Goal: Transaction & Acquisition: Subscribe to service/newsletter

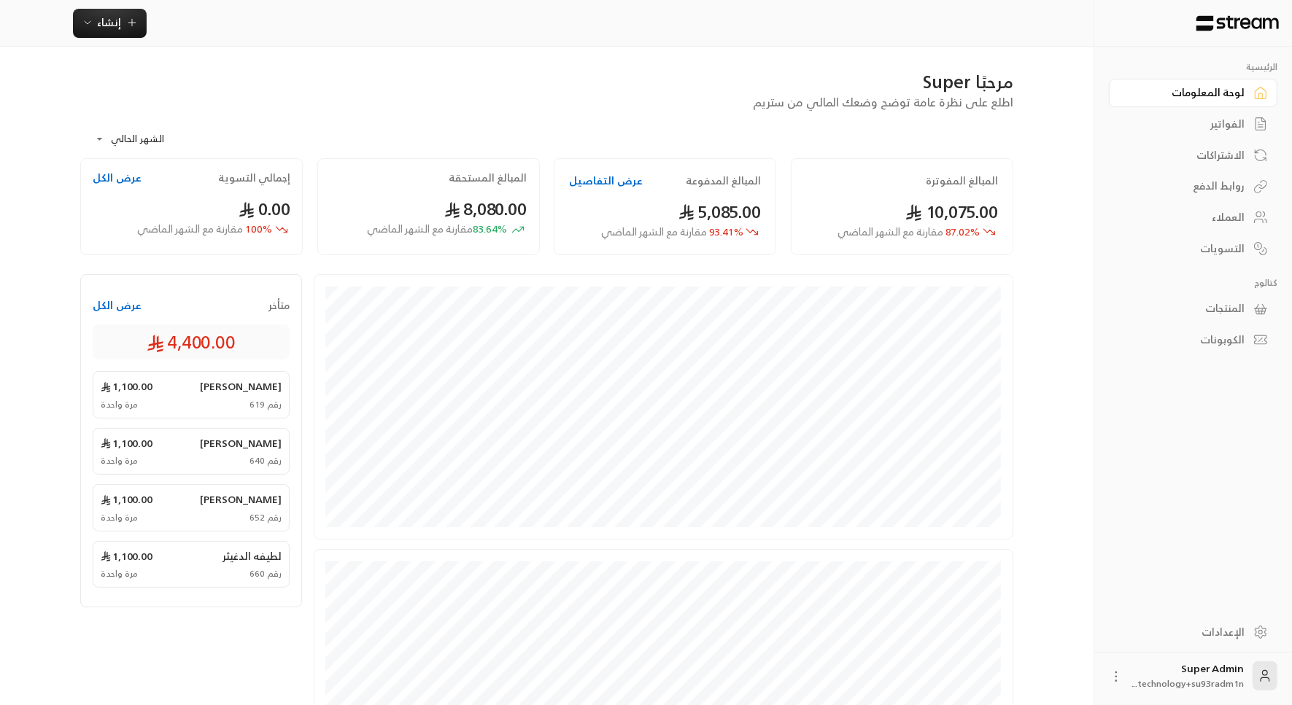
click at [1223, 124] on div "الفواتير" at bounding box center [1185, 124] width 117 height 15
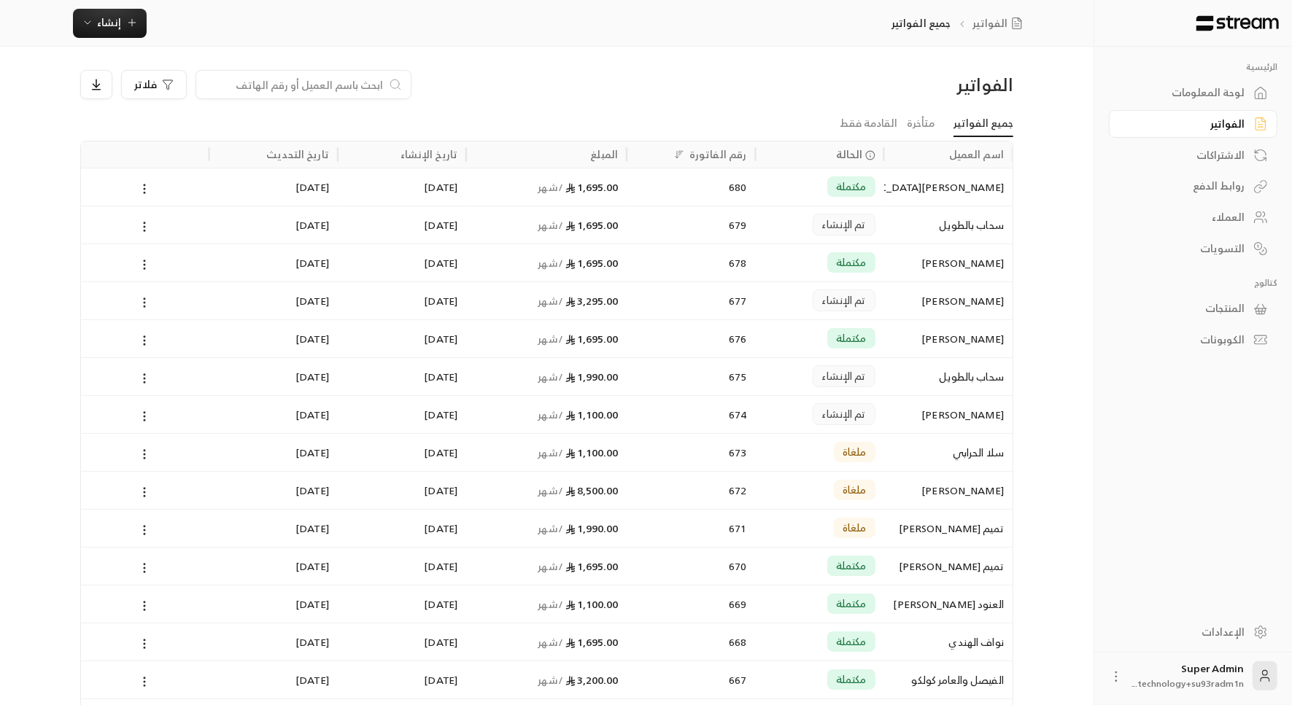
click at [947, 295] on div "[PERSON_NAME]" at bounding box center [948, 300] width 111 height 37
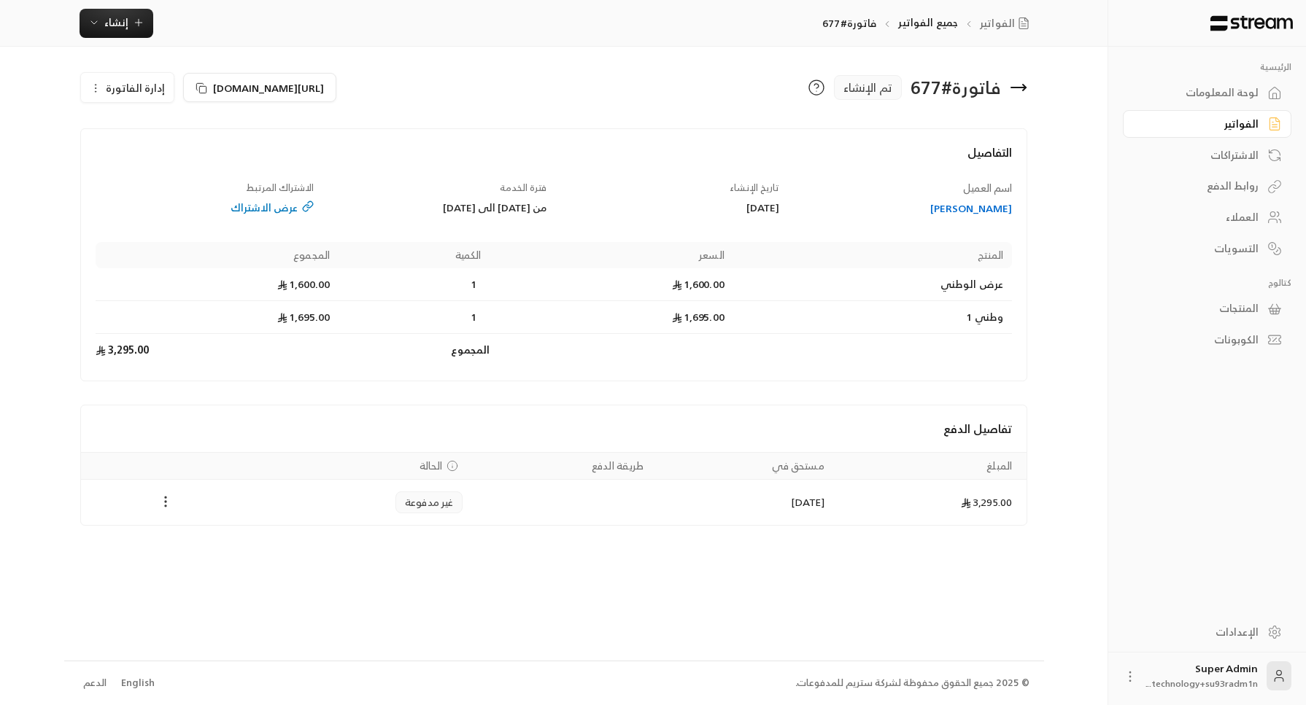
click at [166, 495] on icon "Payments" at bounding box center [165, 502] width 15 height 15
click at [114, 93] on div at bounding box center [653, 352] width 1306 height 705
click at [114, 93] on span "إدارة الفاتورة" at bounding box center [135, 88] width 59 height 18
click at [146, 151] on link "إلغاء" at bounding box center [135, 156] width 90 height 26
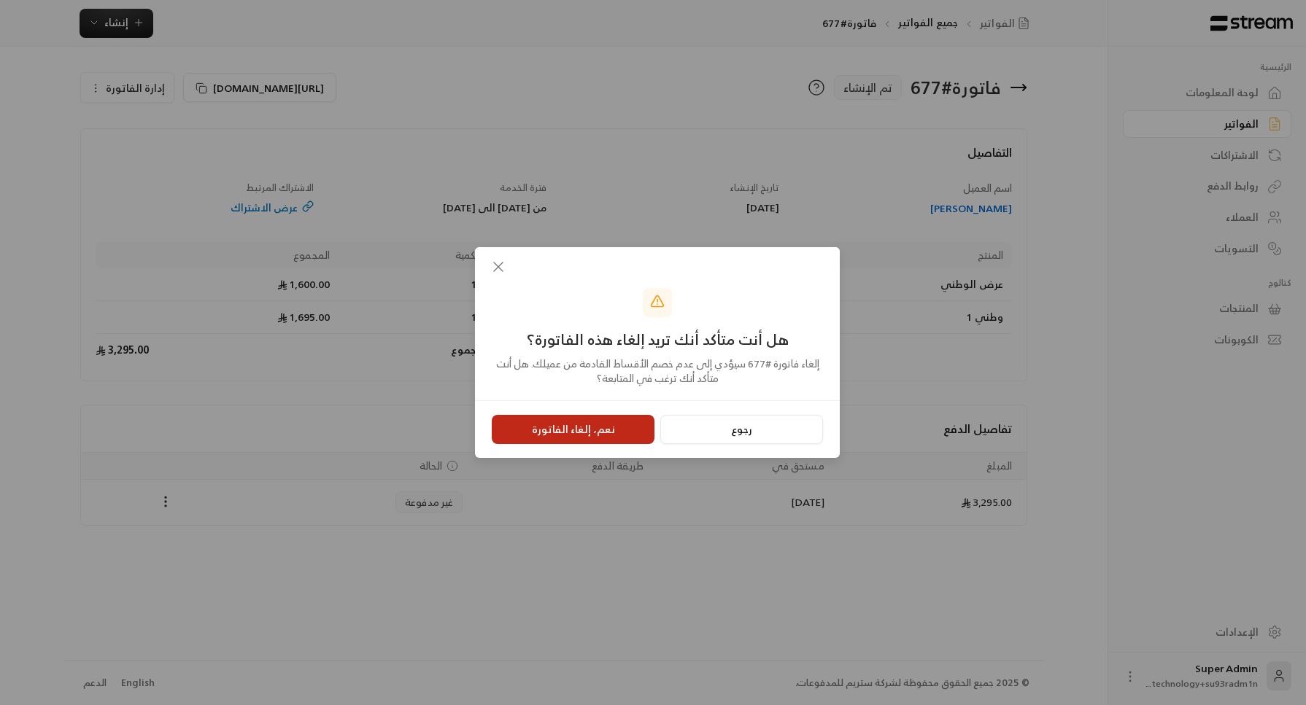
click at [580, 438] on button "نعم، إلغاء الفاتورة" at bounding box center [573, 429] width 163 height 29
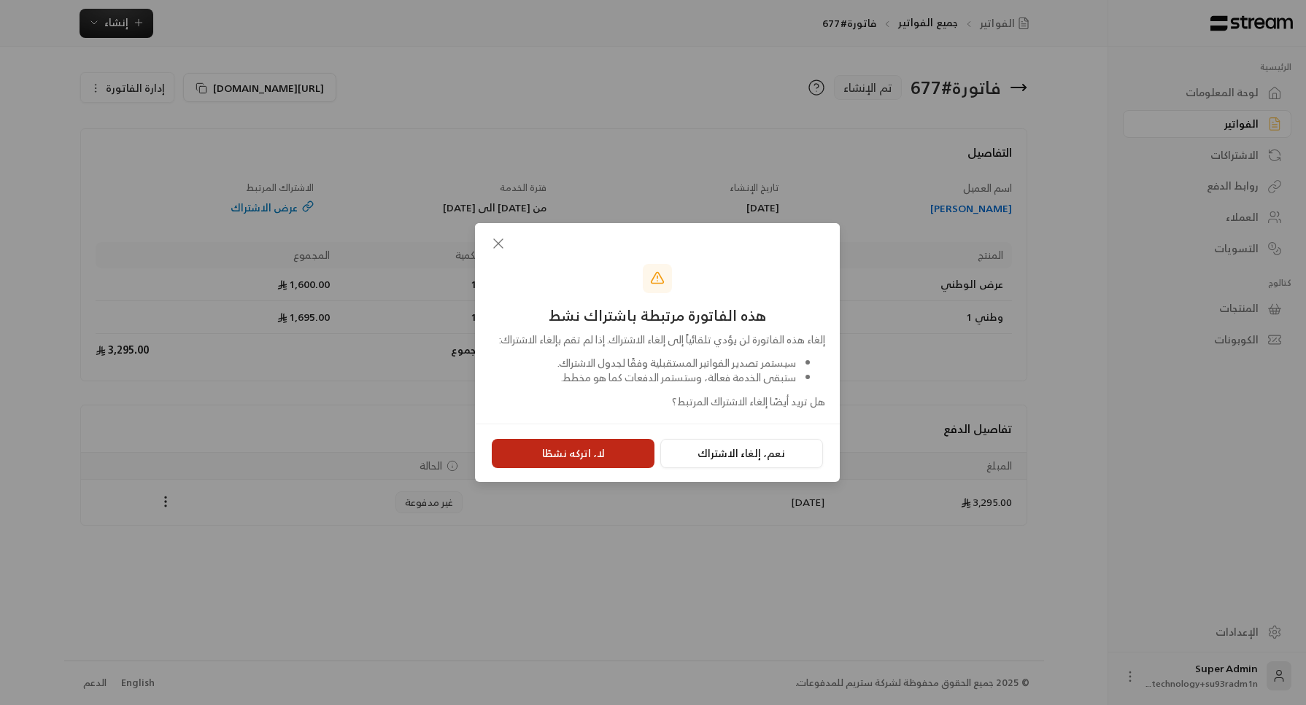
click at [587, 453] on button "لا، اتركه نشطًا" at bounding box center [573, 453] width 163 height 29
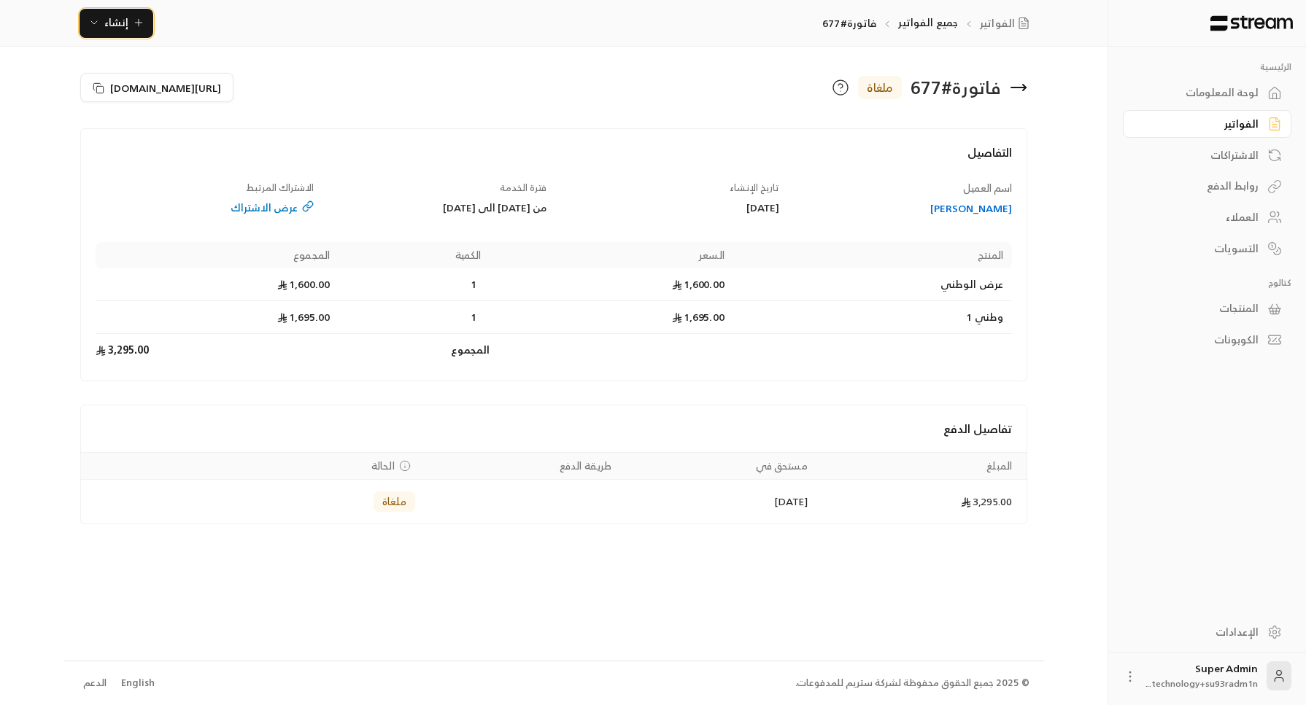
click at [107, 26] on span "إنشاء" at bounding box center [116, 22] width 24 height 18
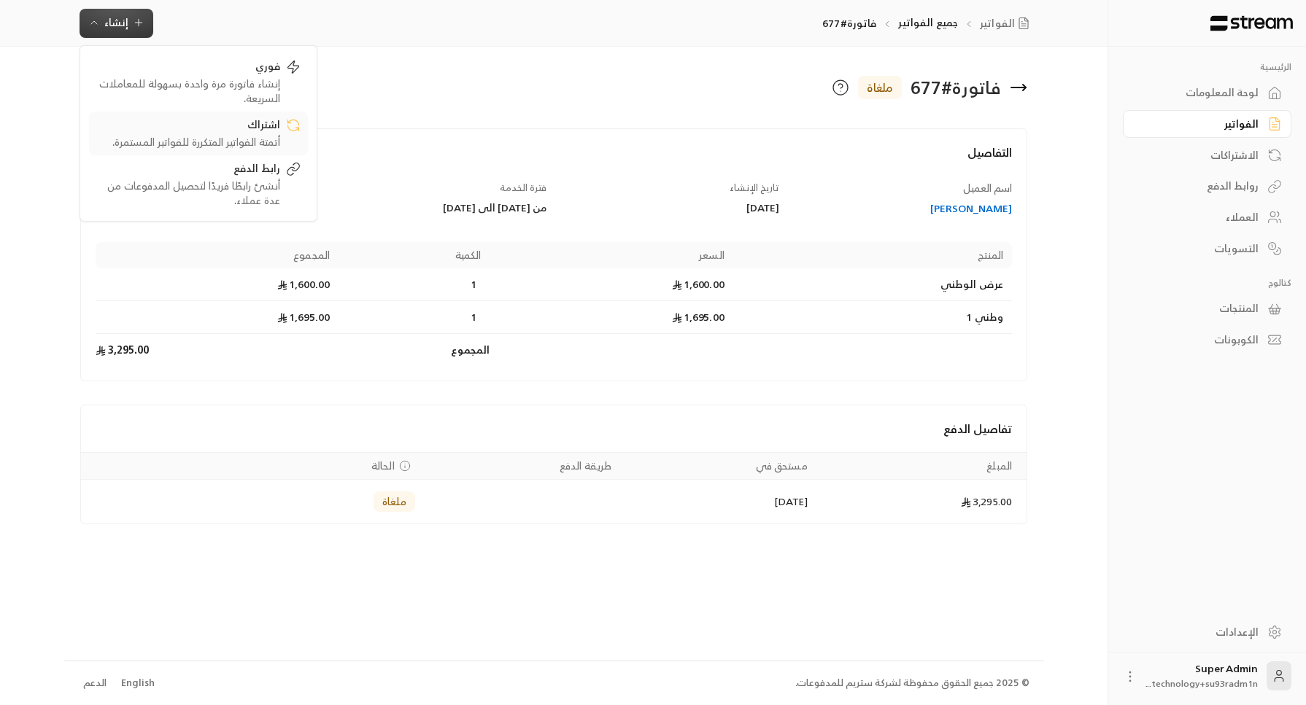
click at [194, 122] on div "اشتراك" at bounding box center [188, 126] width 184 height 18
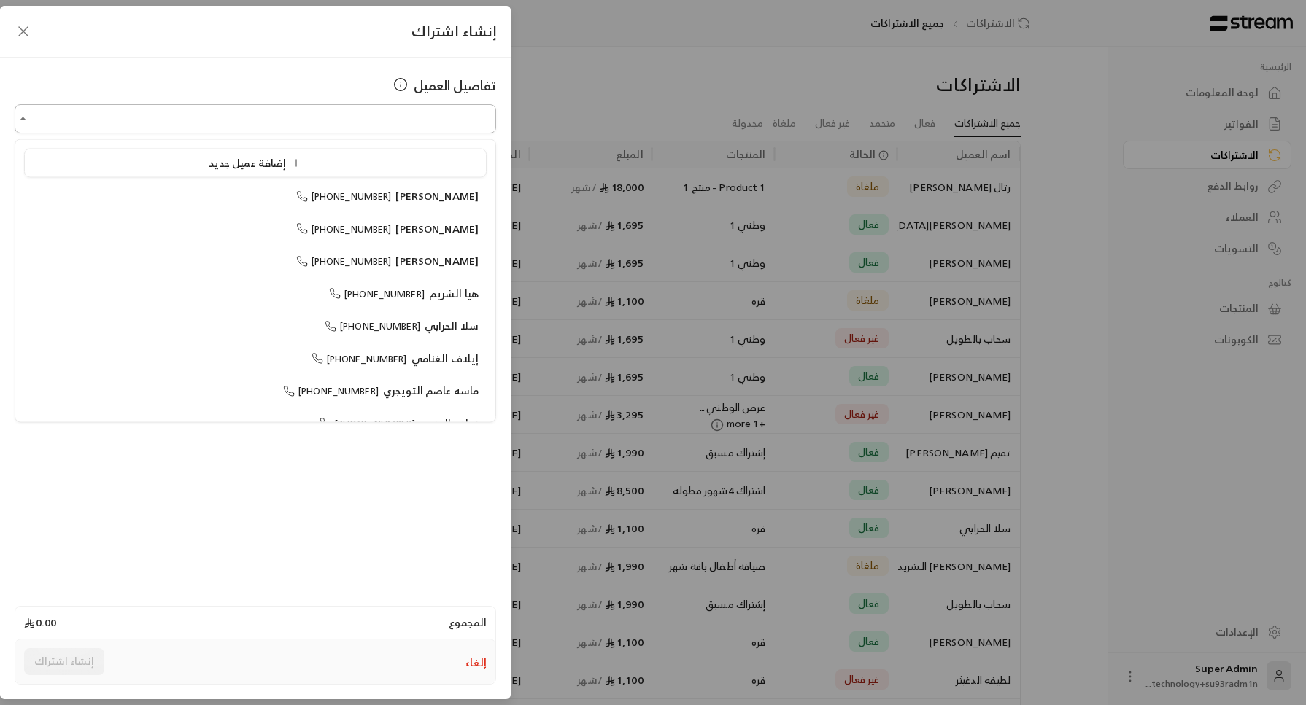
click at [223, 115] on input "اختر العميل" at bounding box center [256, 120] width 482 height 26
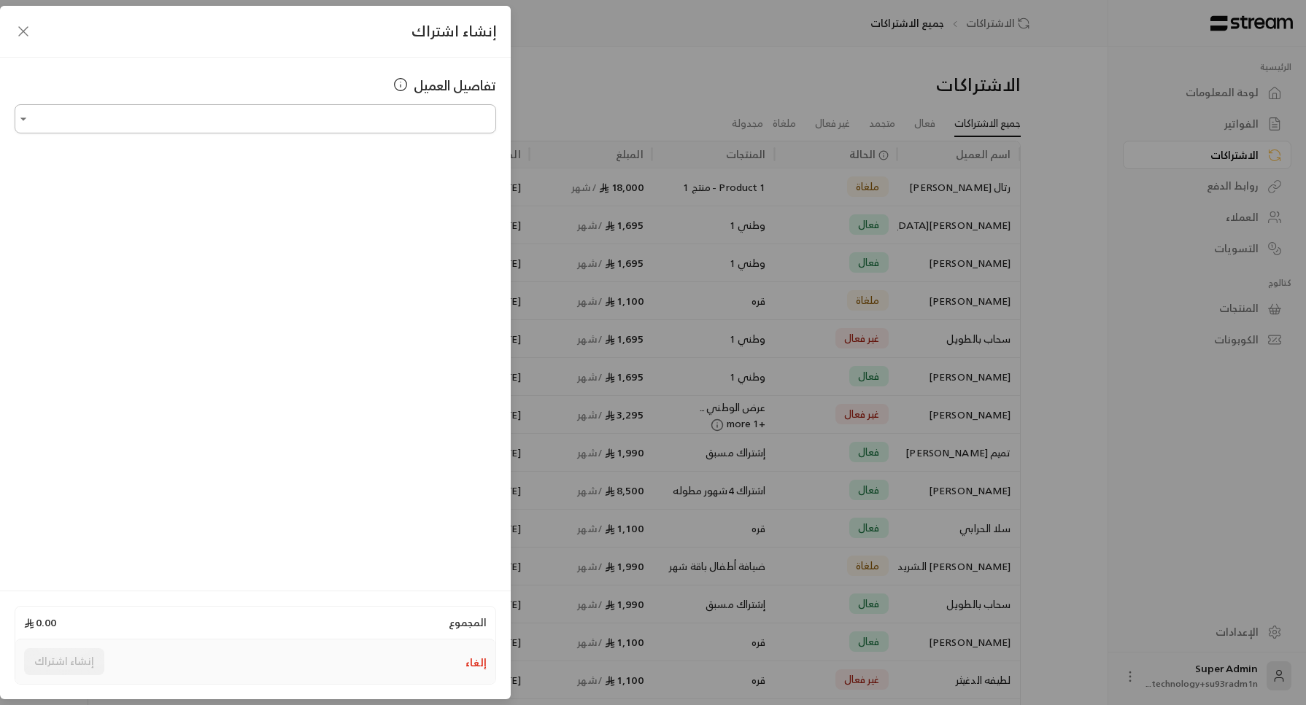
click at [260, 123] on input "اختر العميل" at bounding box center [256, 120] width 482 height 26
type input "*"
click at [317, 198] on span "[PHONE_NUMBER]" at bounding box center [344, 196] width 96 height 17
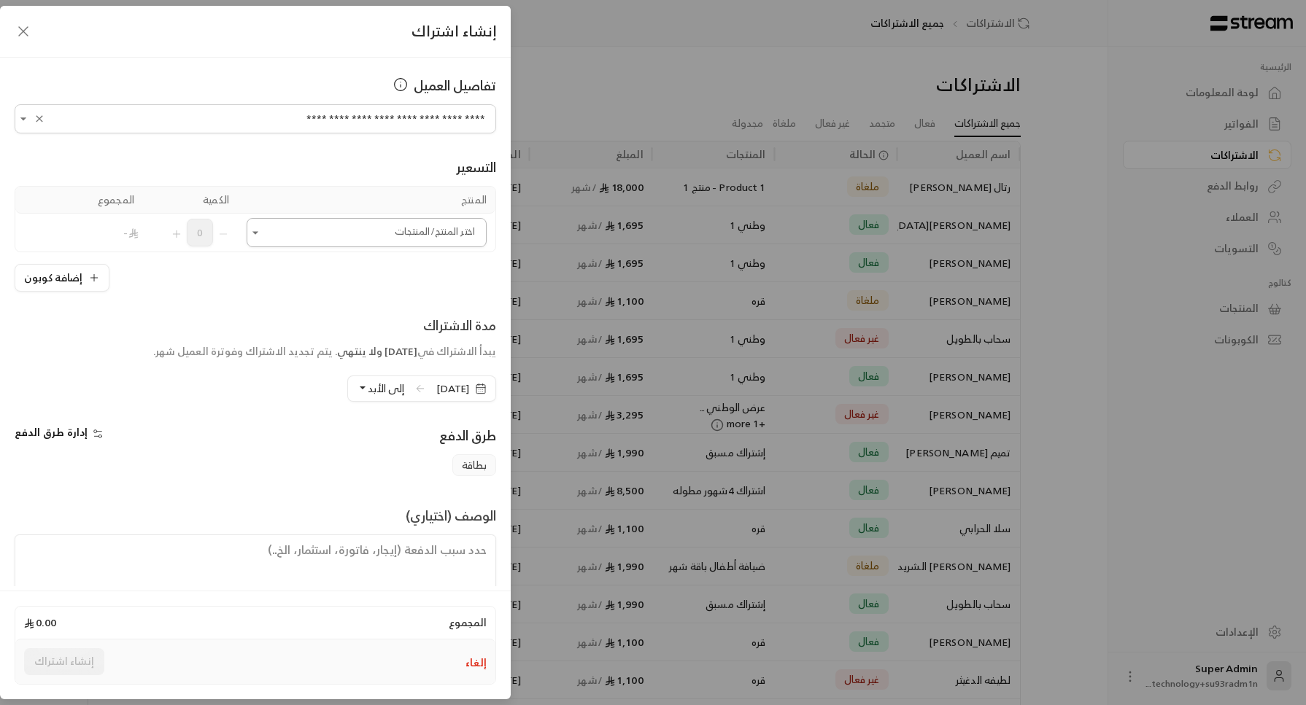
type input "**********"
click at [307, 232] on input "اختر العميل" at bounding box center [367, 233] width 240 height 26
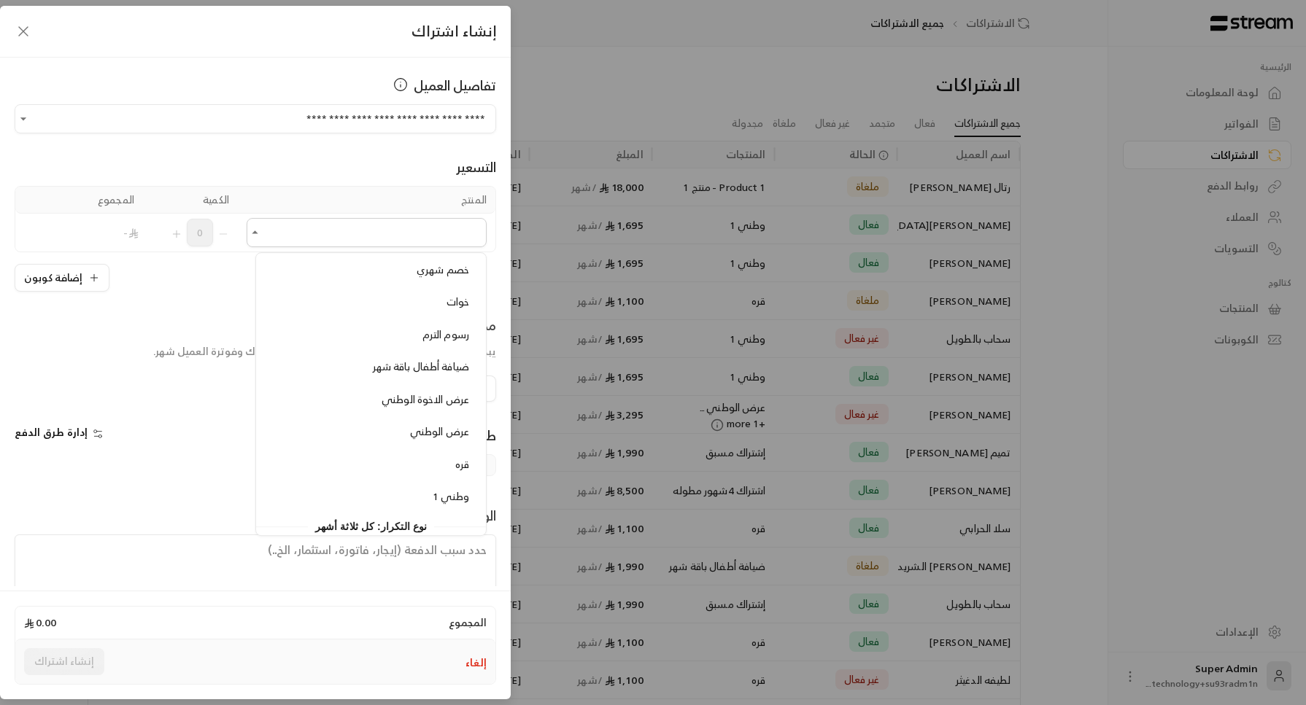
scroll to position [832, 0]
click at [356, 422] on div "عرض الوطني" at bounding box center [371, 429] width 196 height 15
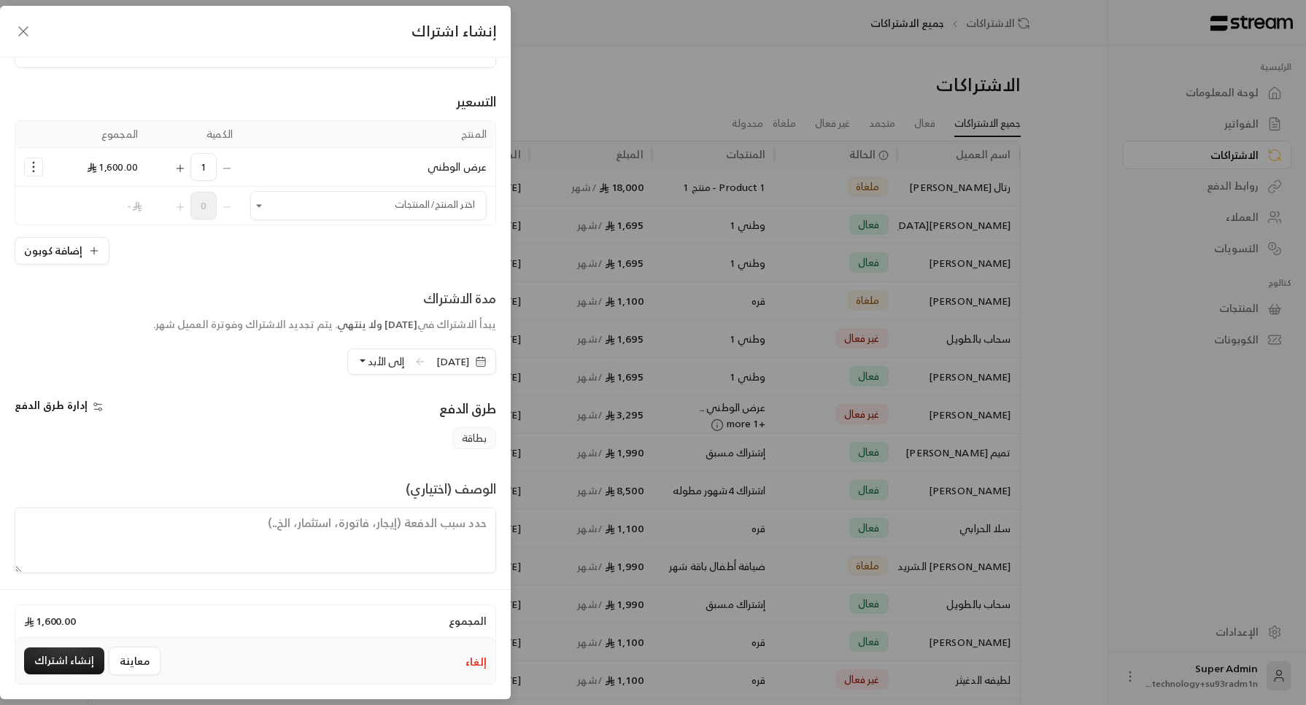
scroll to position [0, 0]
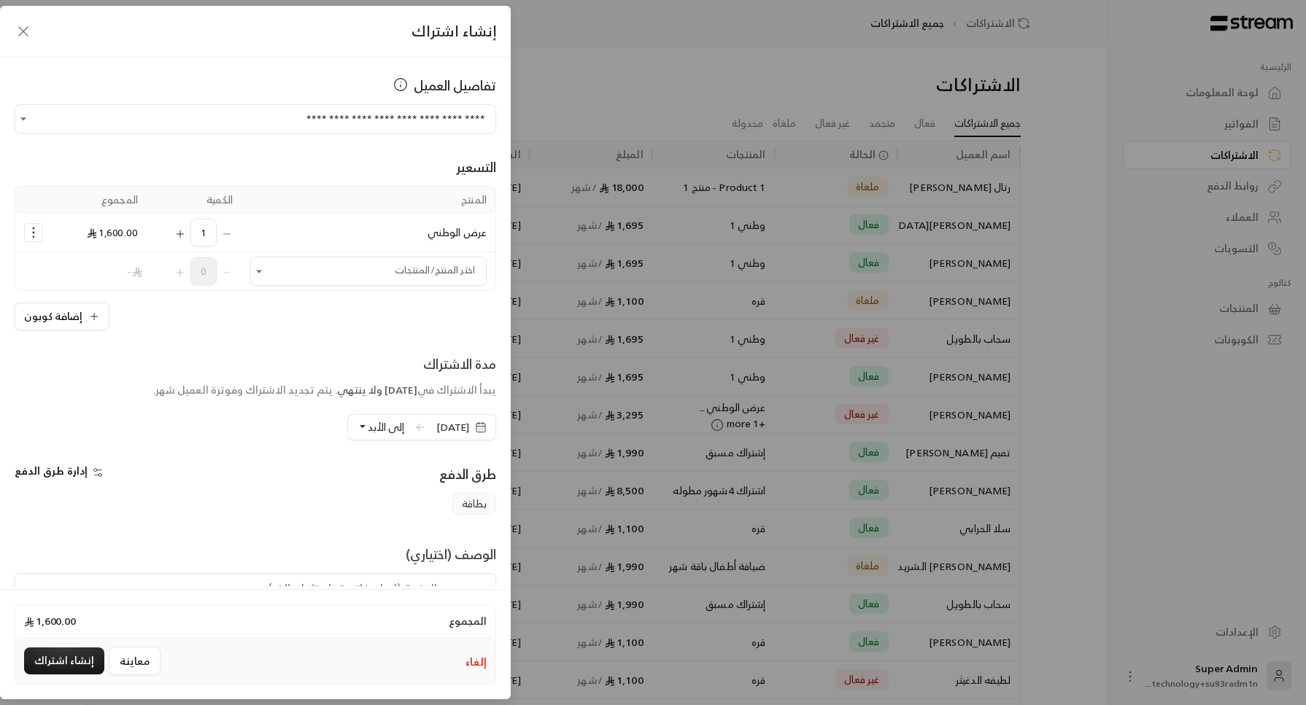
click at [368, 430] on span "إلى الأبد" at bounding box center [386, 427] width 36 height 18
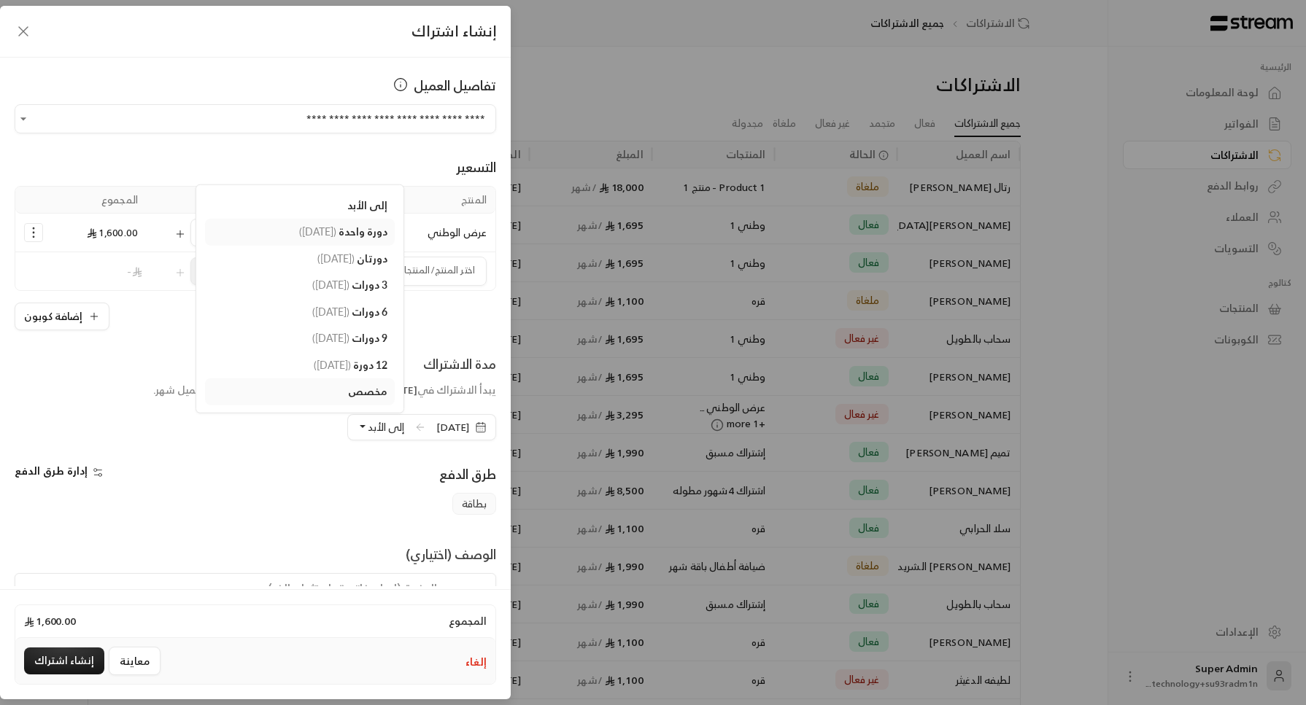
click at [329, 239] on link "دورة واحدة ( [DATE] )" at bounding box center [300, 232] width 190 height 27
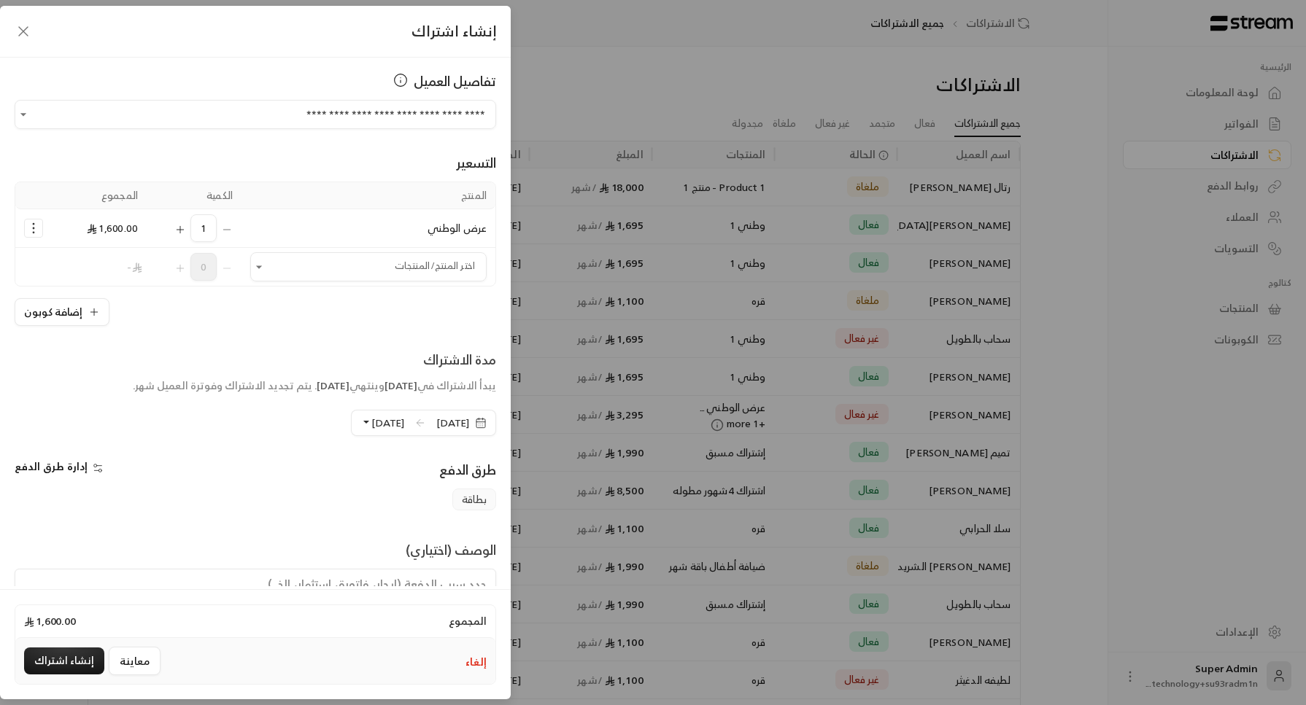
scroll to position [6, 0]
click at [436, 420] on span "[DATE]" at bounding box center [452, 421] width 33 height 15
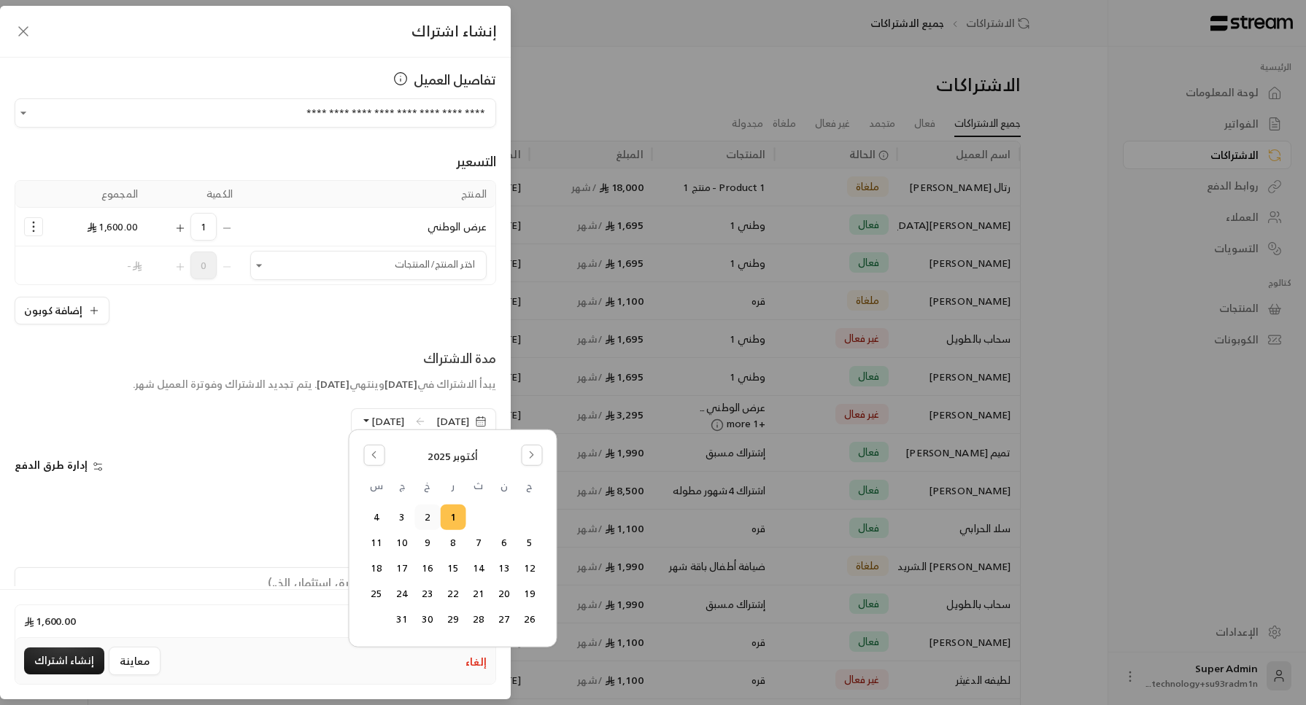
click at [432, 519] on button "2" at bounding box center [427, 518] width 24 height 24
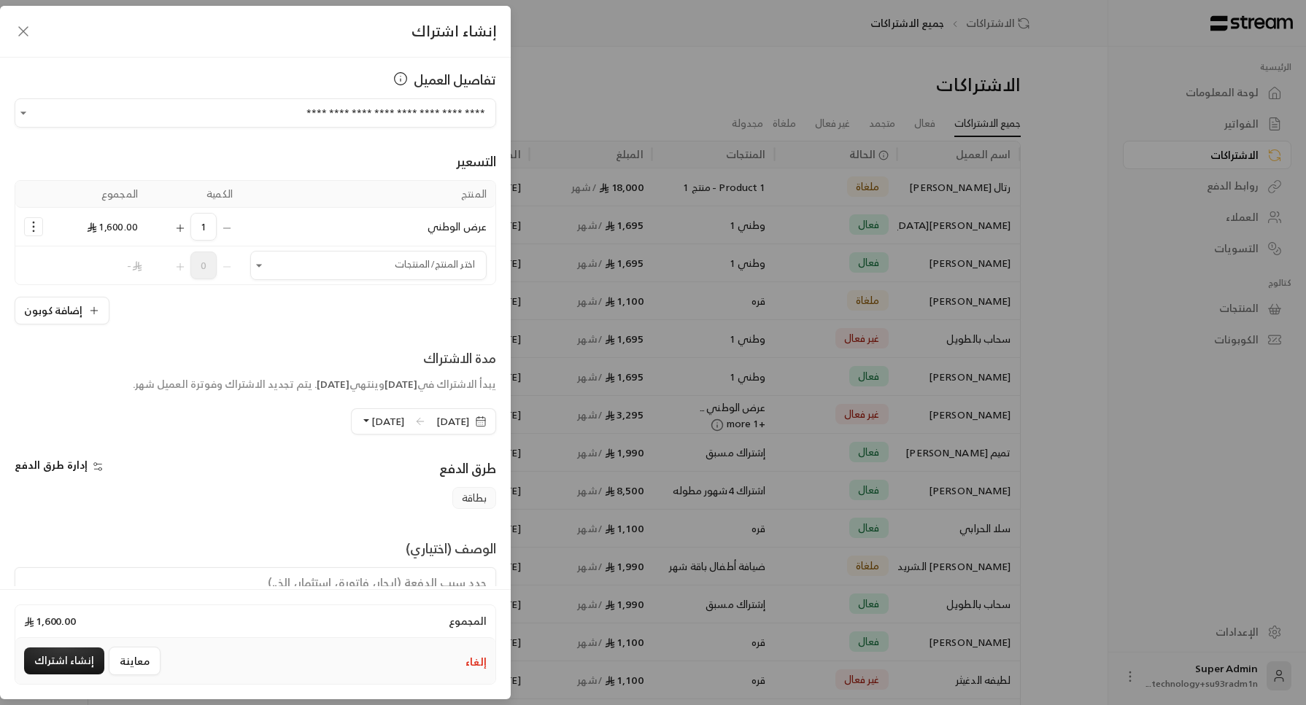
scroll to position [0, 0]
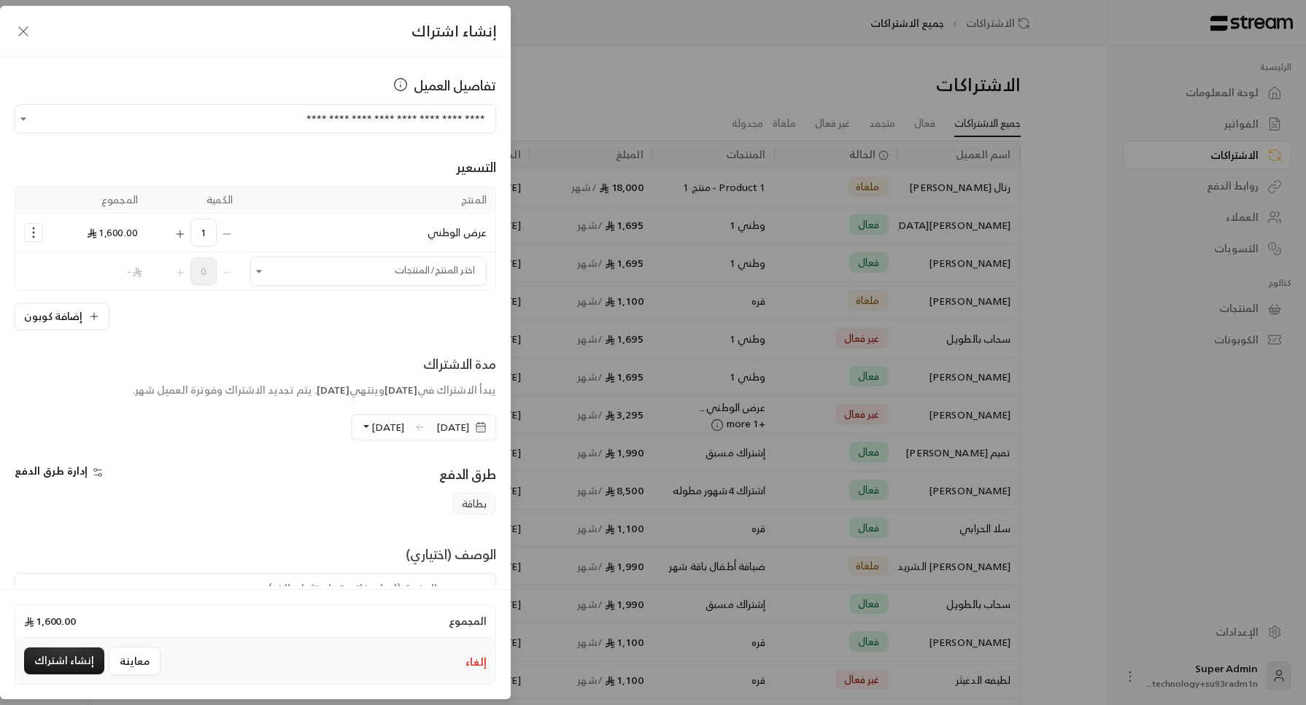
click at [233, 231] on div "1" at bounding box center [193, 233] width 77 height 28
click at [266, 268] on icon "Open" at bounding box center [259, 271] width 15 height 15
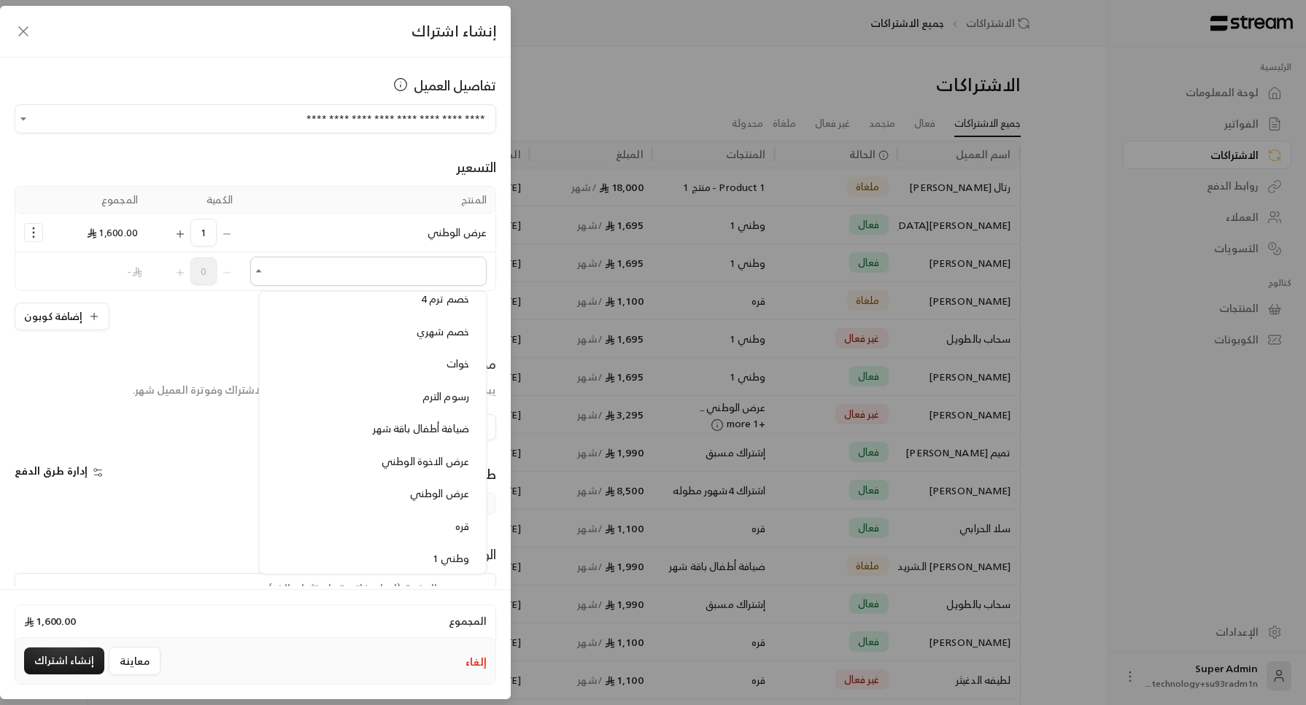
scroll to position [847, 0]
click at [333, 505] on li "وطني 1" at bounding box center [372, 519] width 209 height 28
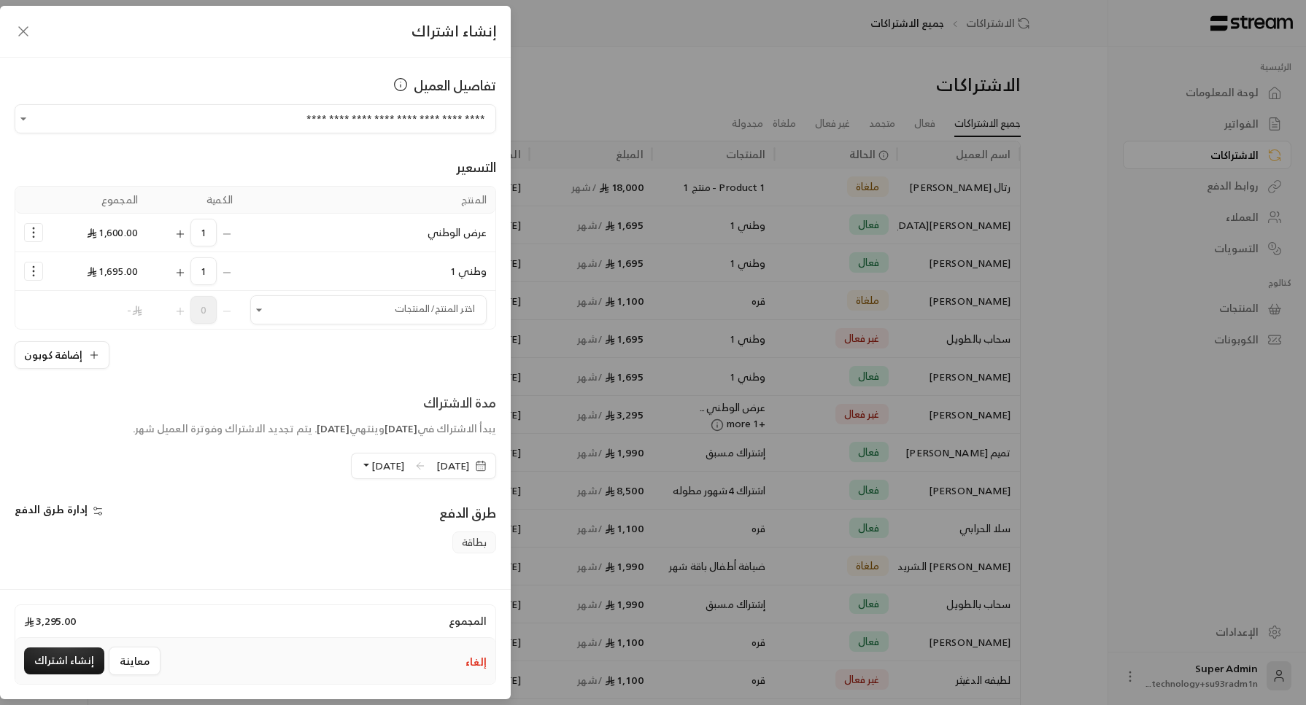
click at [233, 231] on div "1" at bounding box center [193, 233] width 77 height 28
click at [39, 230] on icon "Selected Products" at bounding box center [33, 232] width 15 height 15
click at [124, 293] on link "إزالة المنتج" at bounding box center [79, 295] width 90 height 26
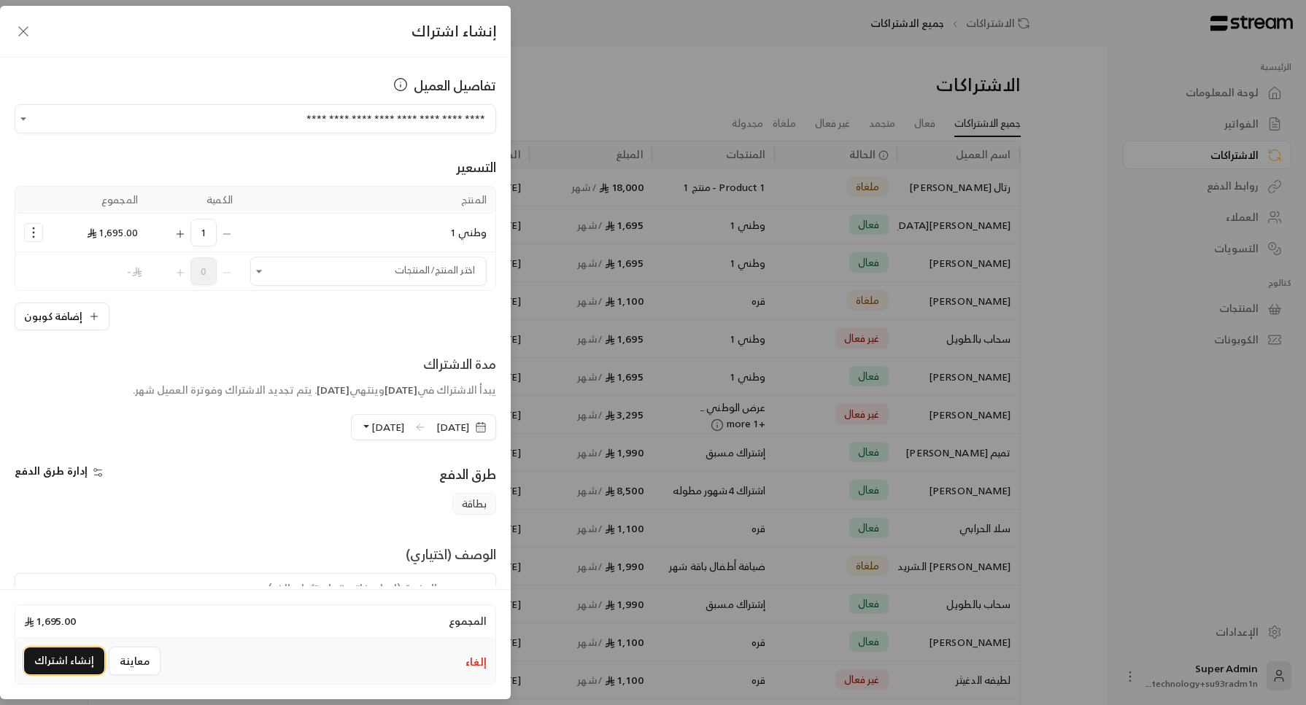
click at [91, 670] on button "إنشاء اشتراك" at bounding box center [64, 661] width 80 height 27
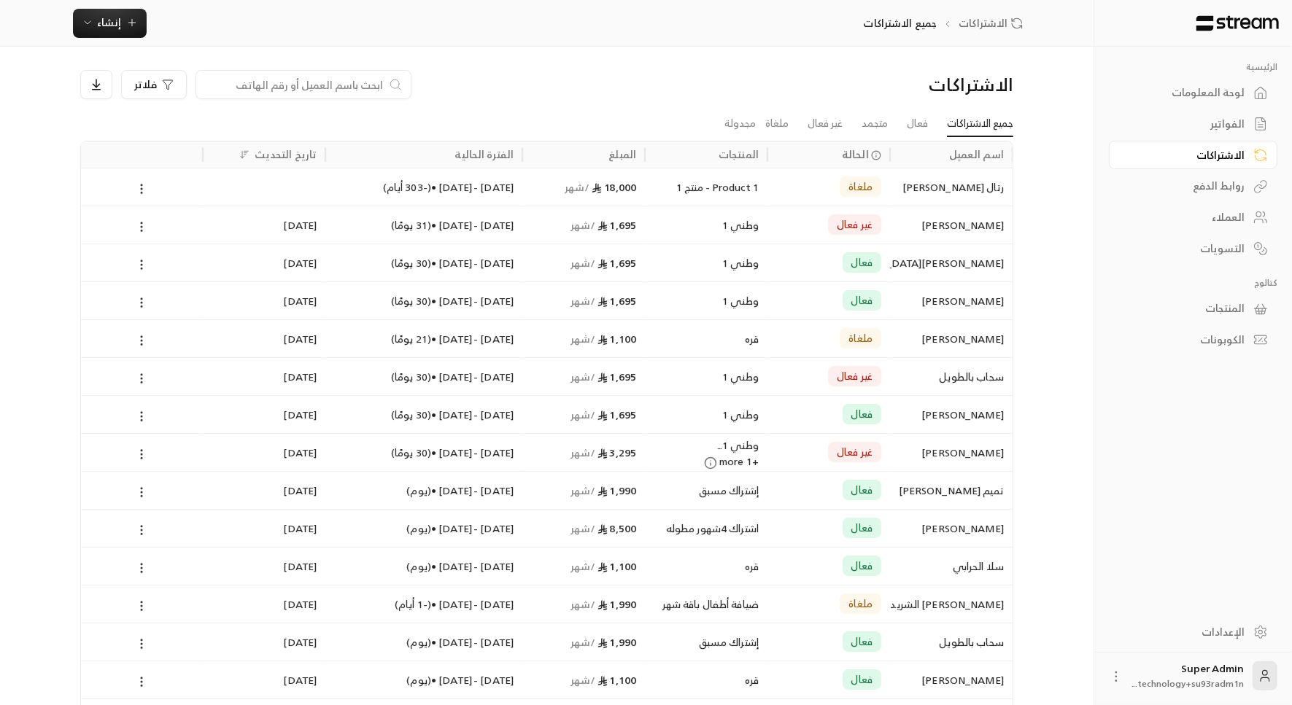
click at [1203, 124] on div "الفواتير" at bounding box center [1185, 124] width 117 height 15
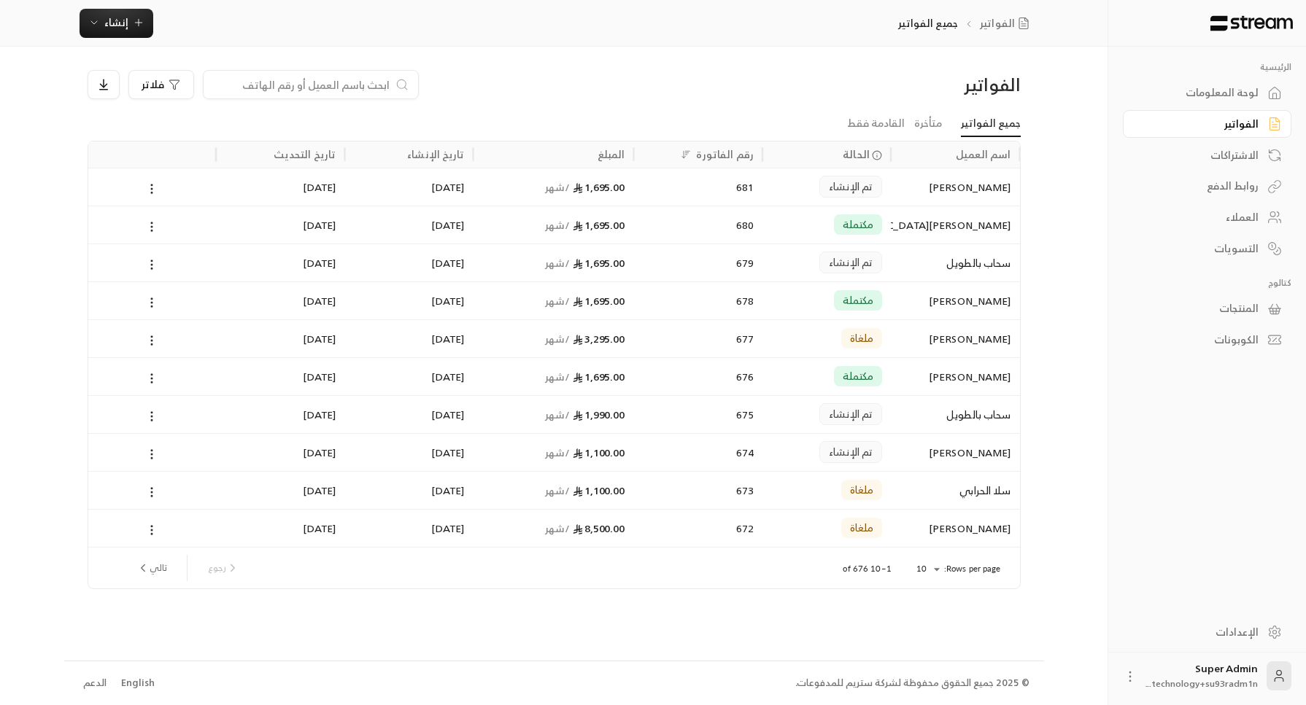
click at [942, 192] on div "[PERSON_NAME]" at bounding box center [955, 187] width 111 height 37
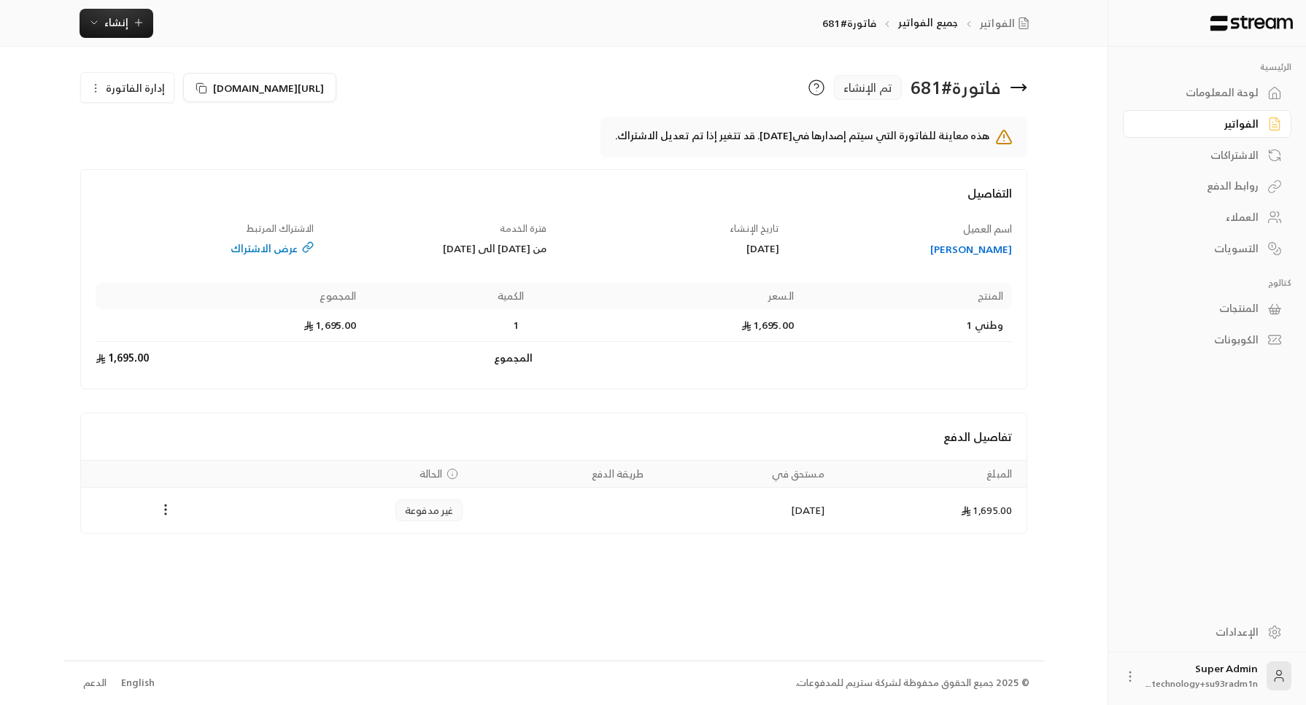
click at [954, 252] on div "[PERSON_NAME]" at bounding box center [903, 249] width 219 height 15
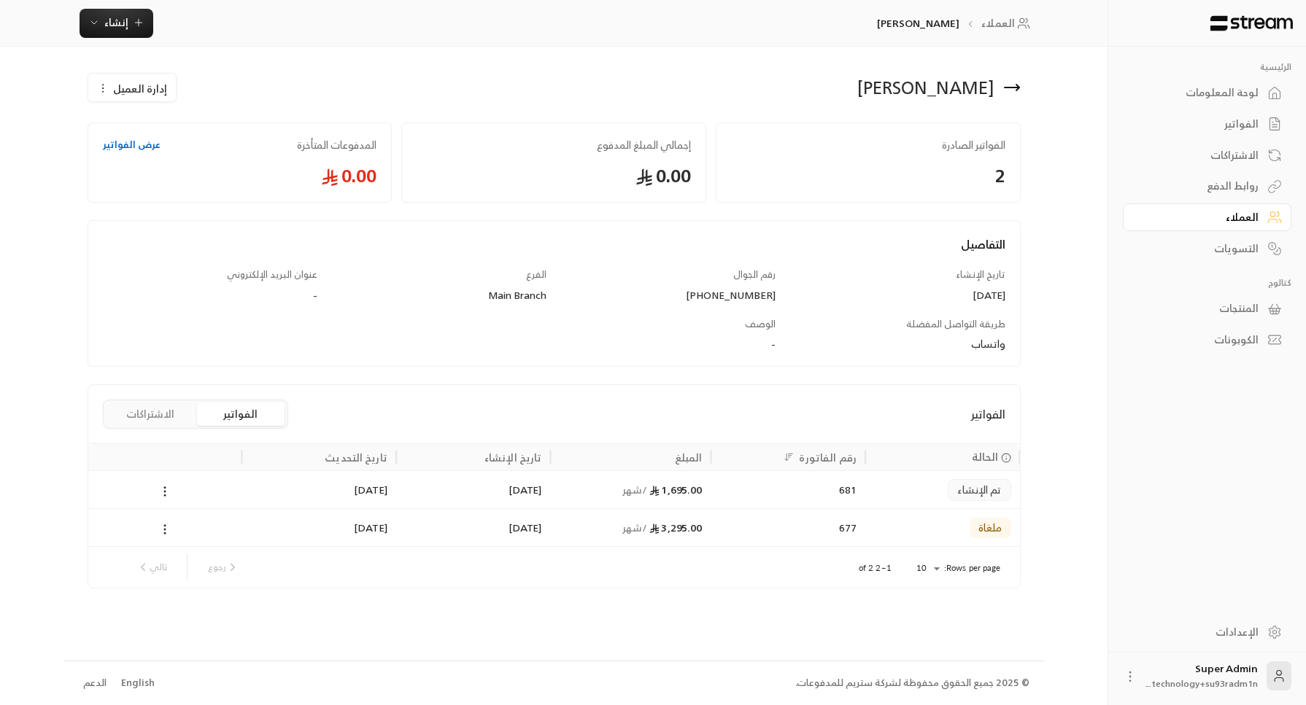
click at [815, 491] on div "681" at bounding box center [787, 489] width 137 height 37
